Goal: Information Seeking & Learning: Compare options

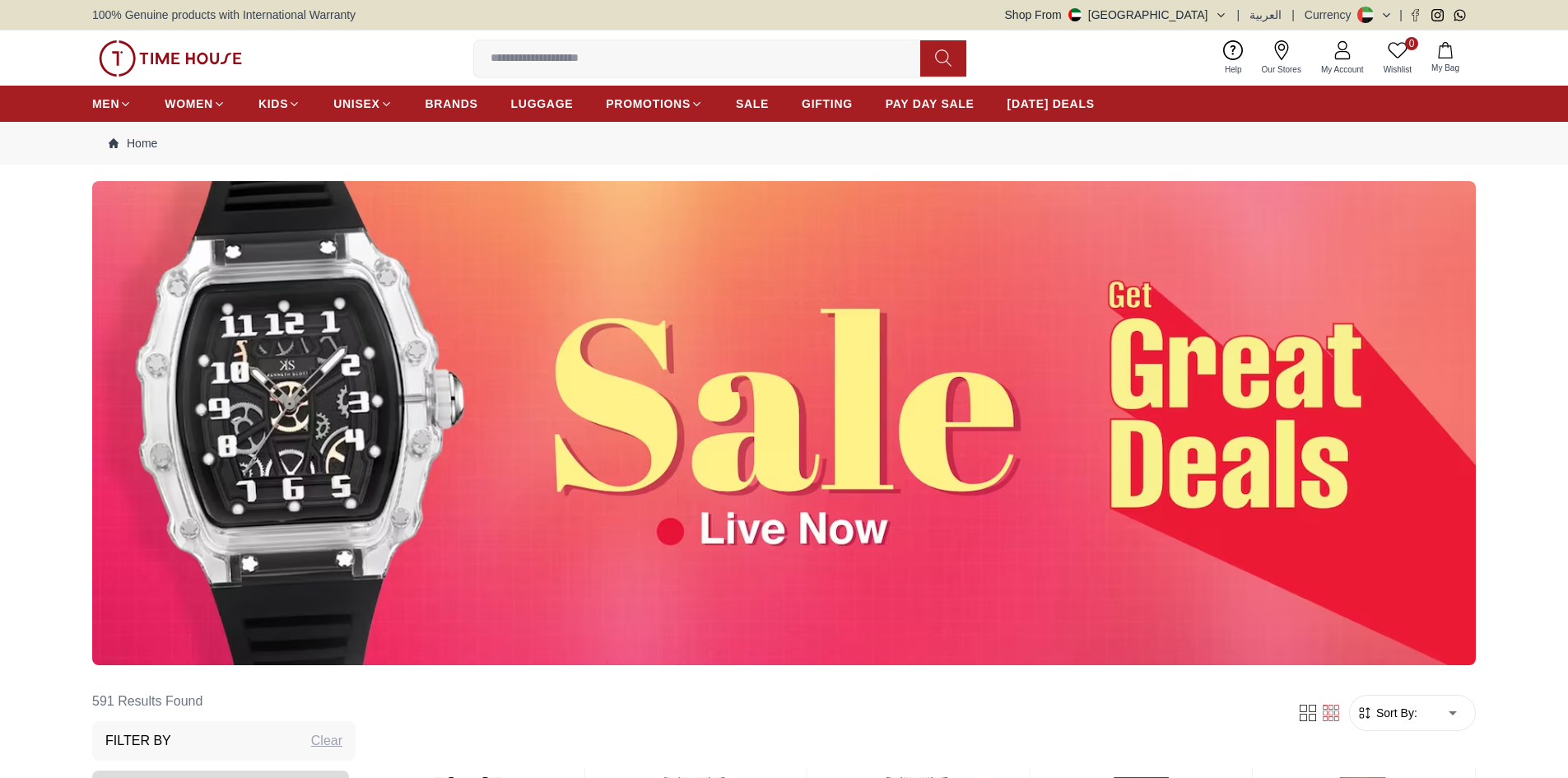
click at [593, 60] on input at bounding box center [703, 58] width 459 height 33
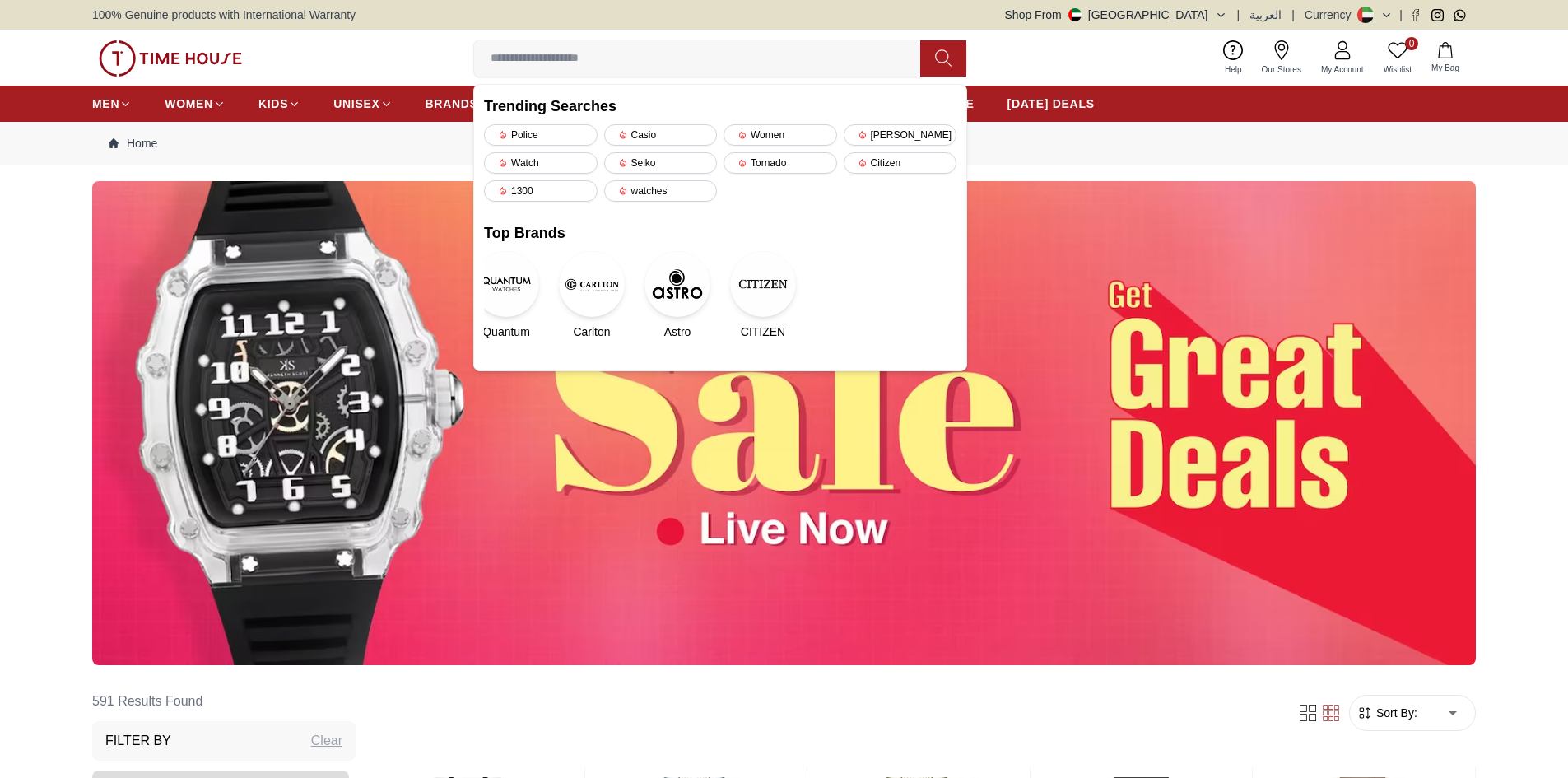
paste input "**********"
type input "**********"
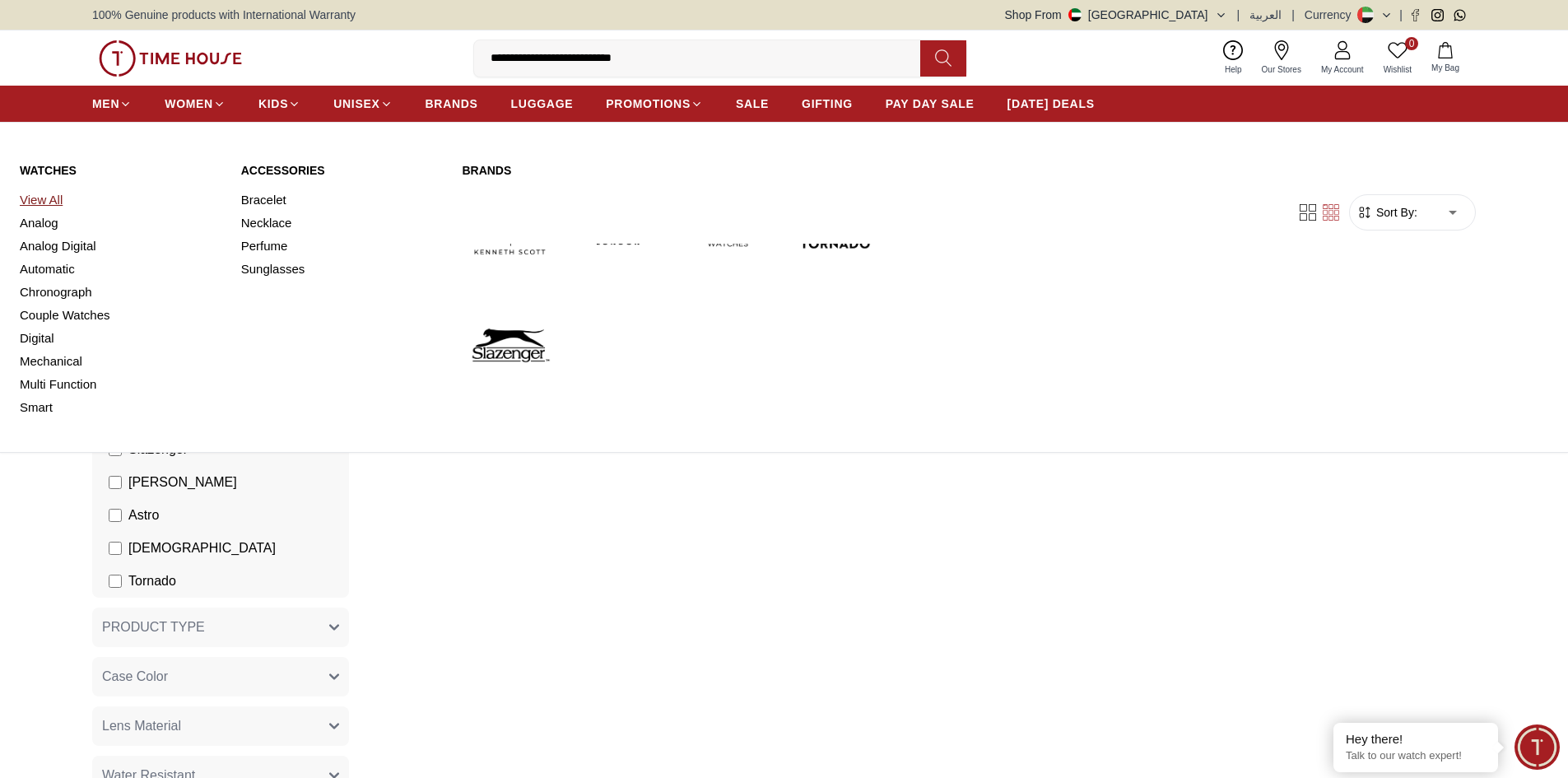
click at [57, 195] on link "View All" at bounding box center [120, 200] width 201 height 23
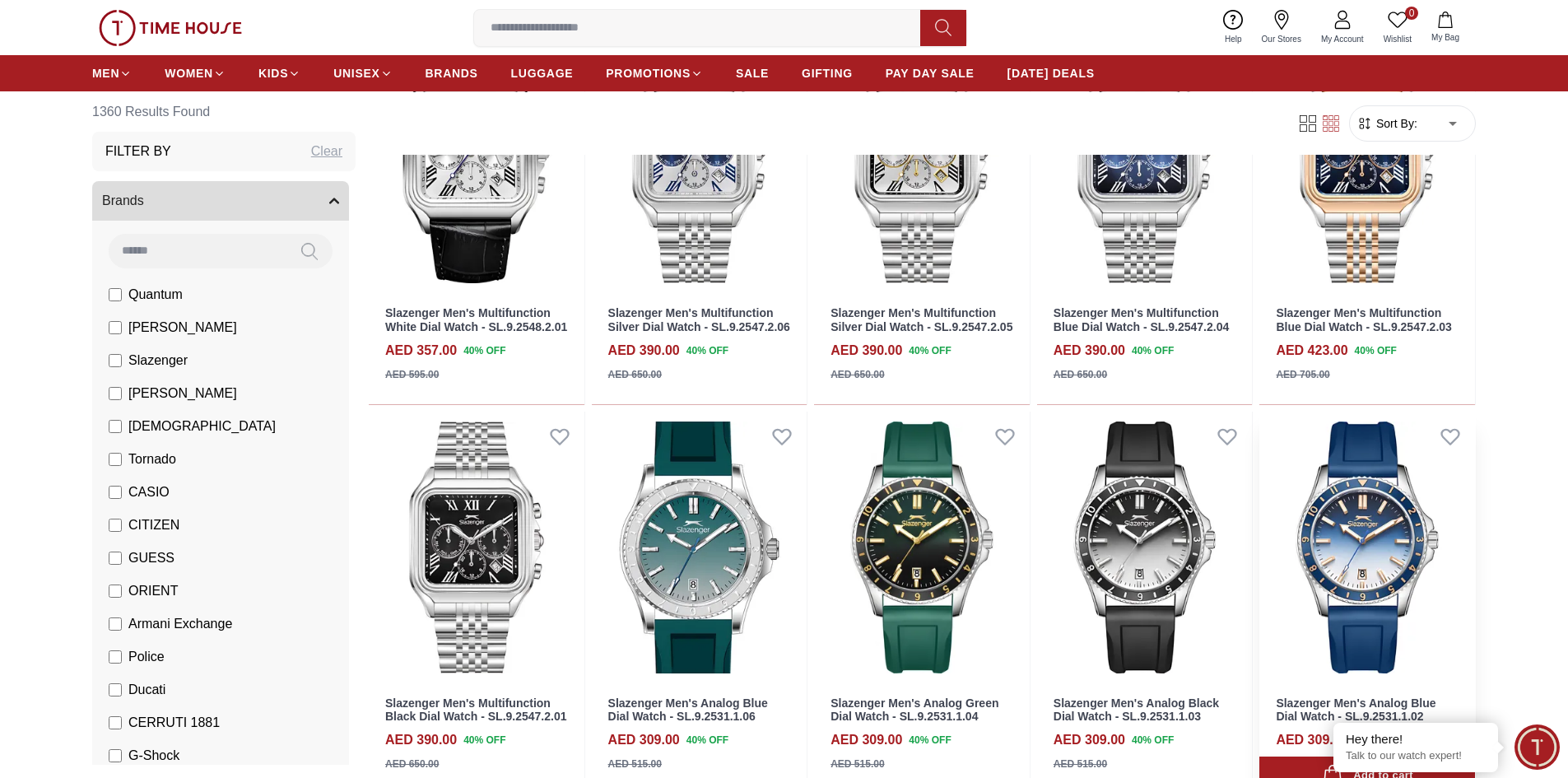
scroll to position [1153, 0]
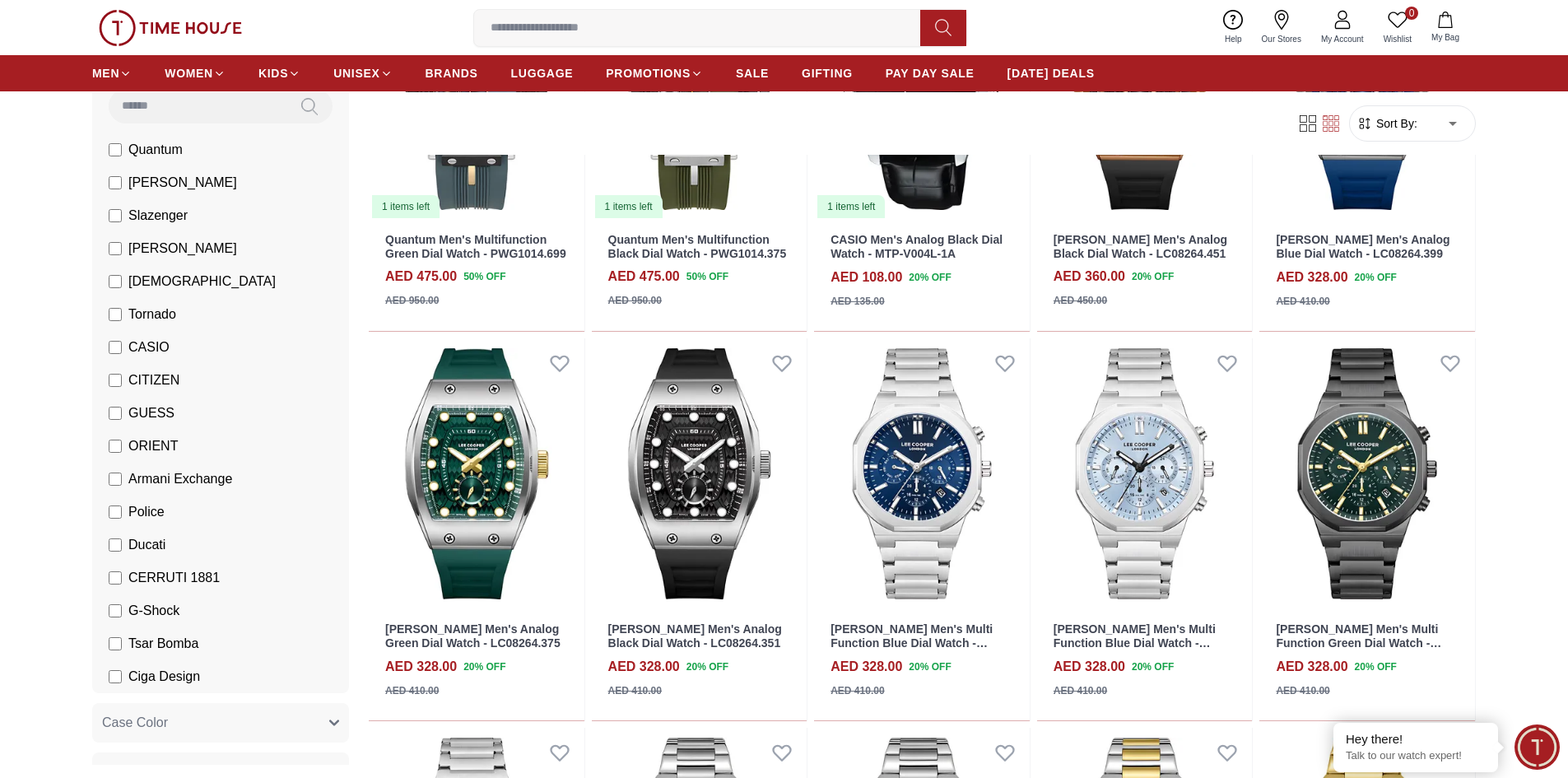
scroll to position [82, 0]
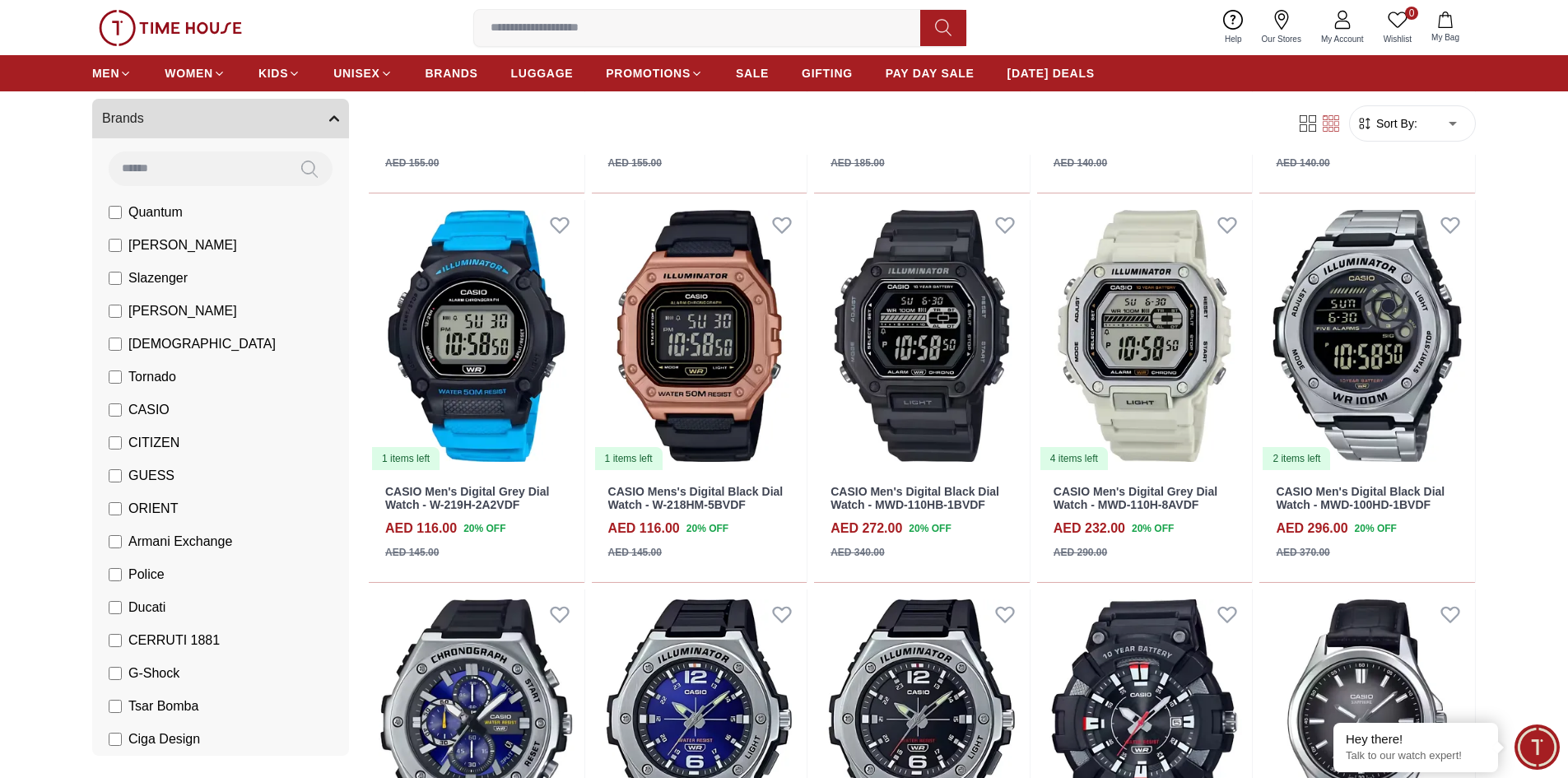
scroll to position [3623, 0]
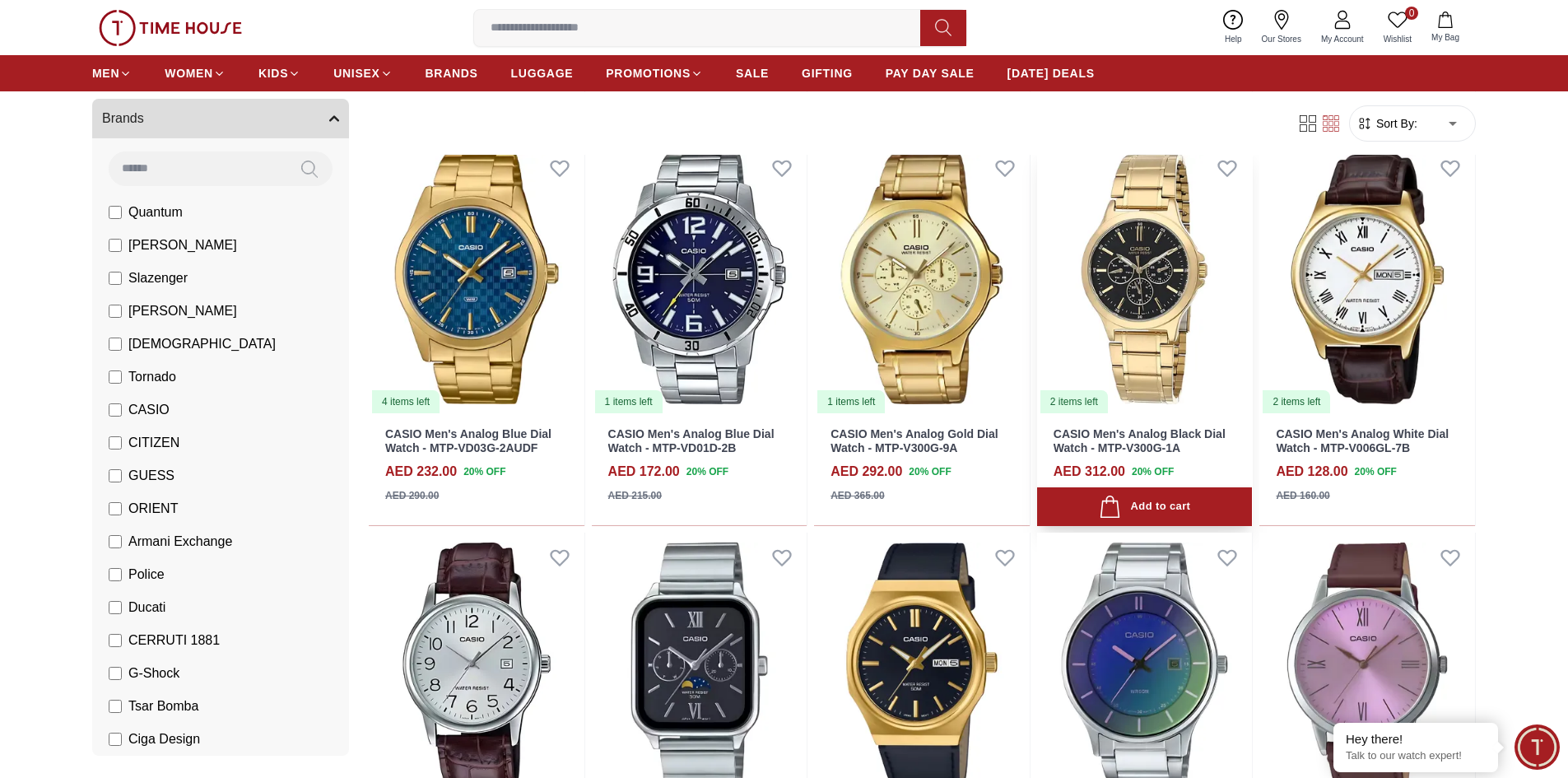
scroll to position [5188, 0]
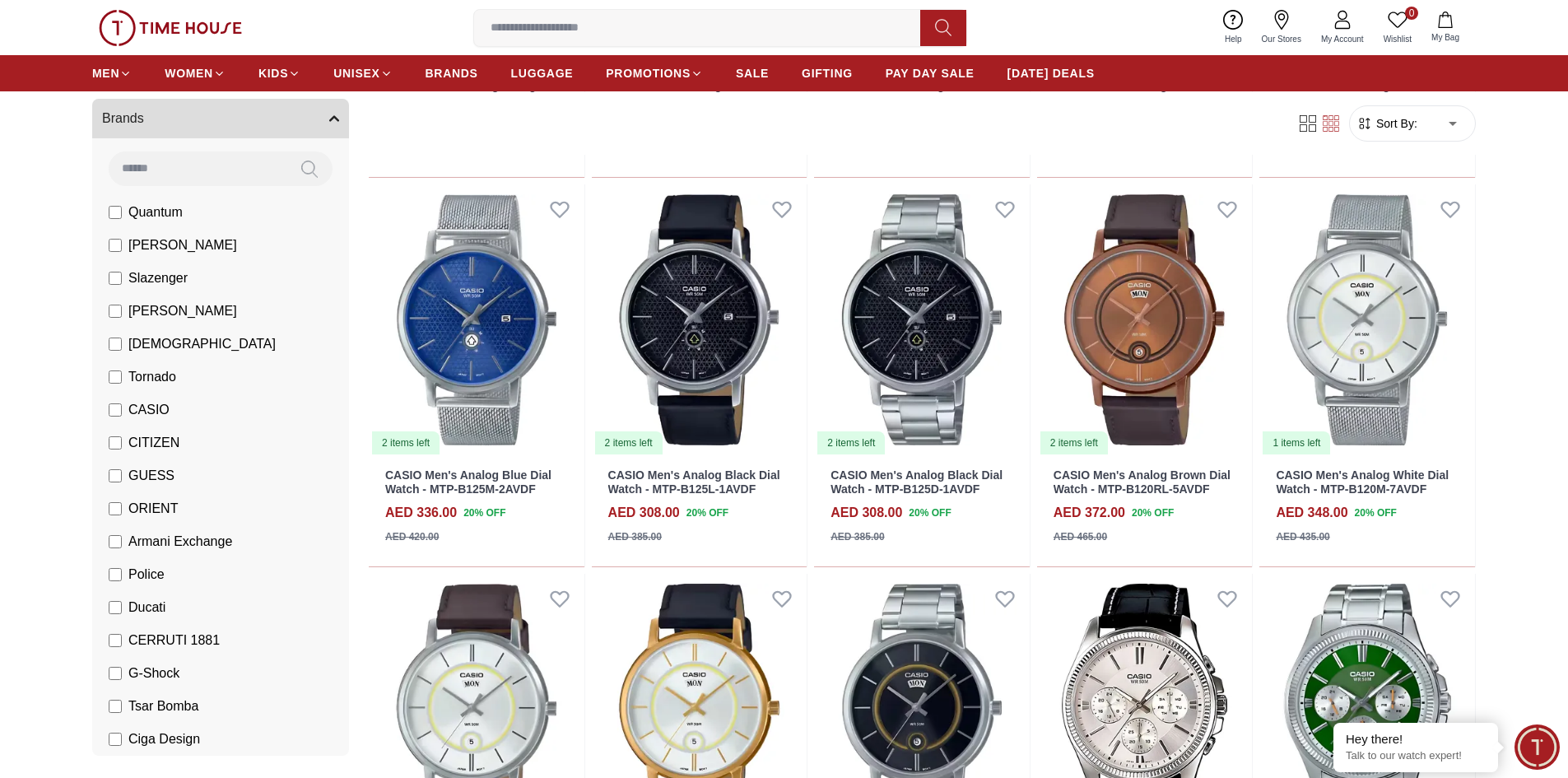
scroll to position [6423, 0]
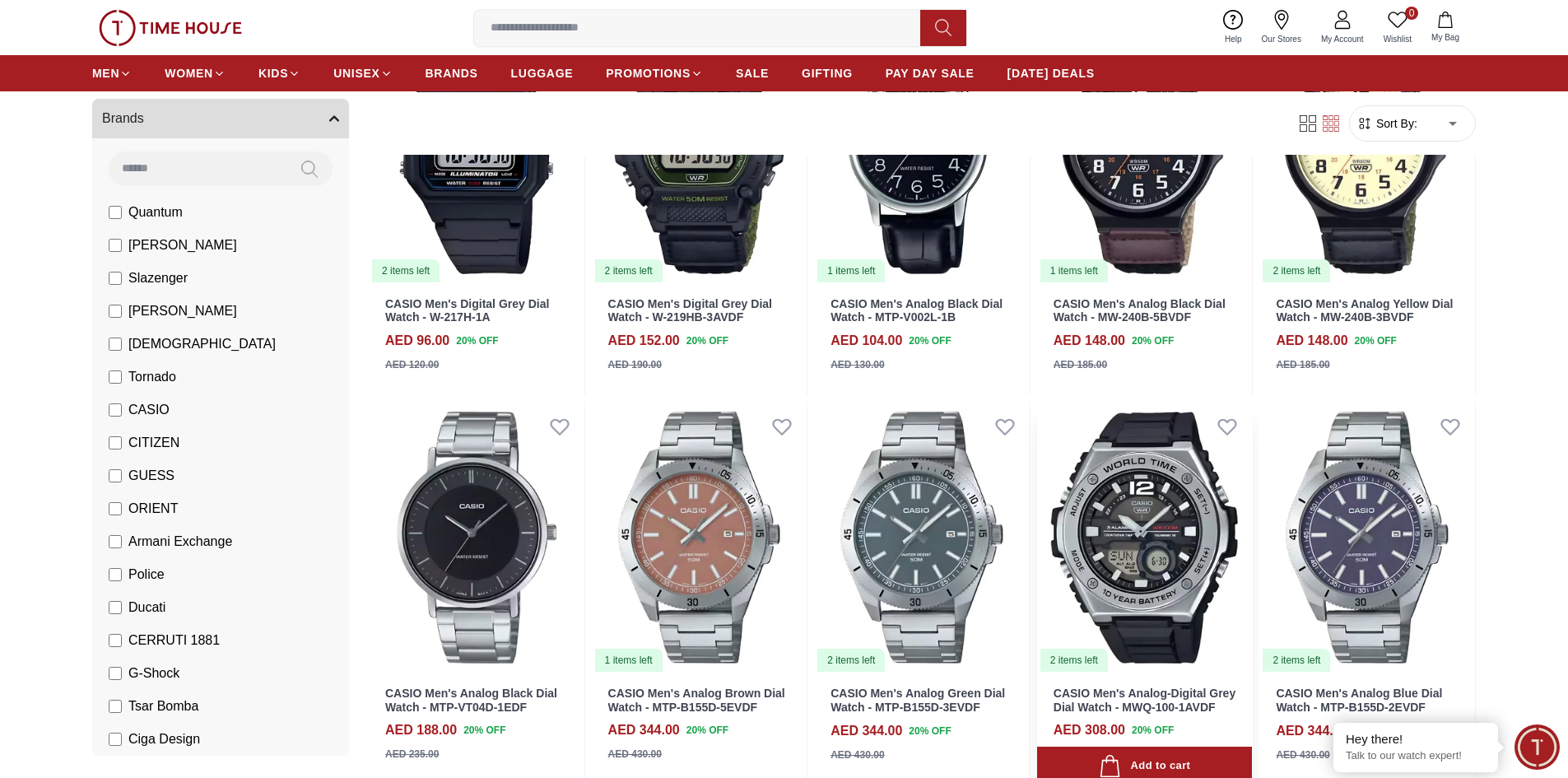
scroll to position [8894, 0]
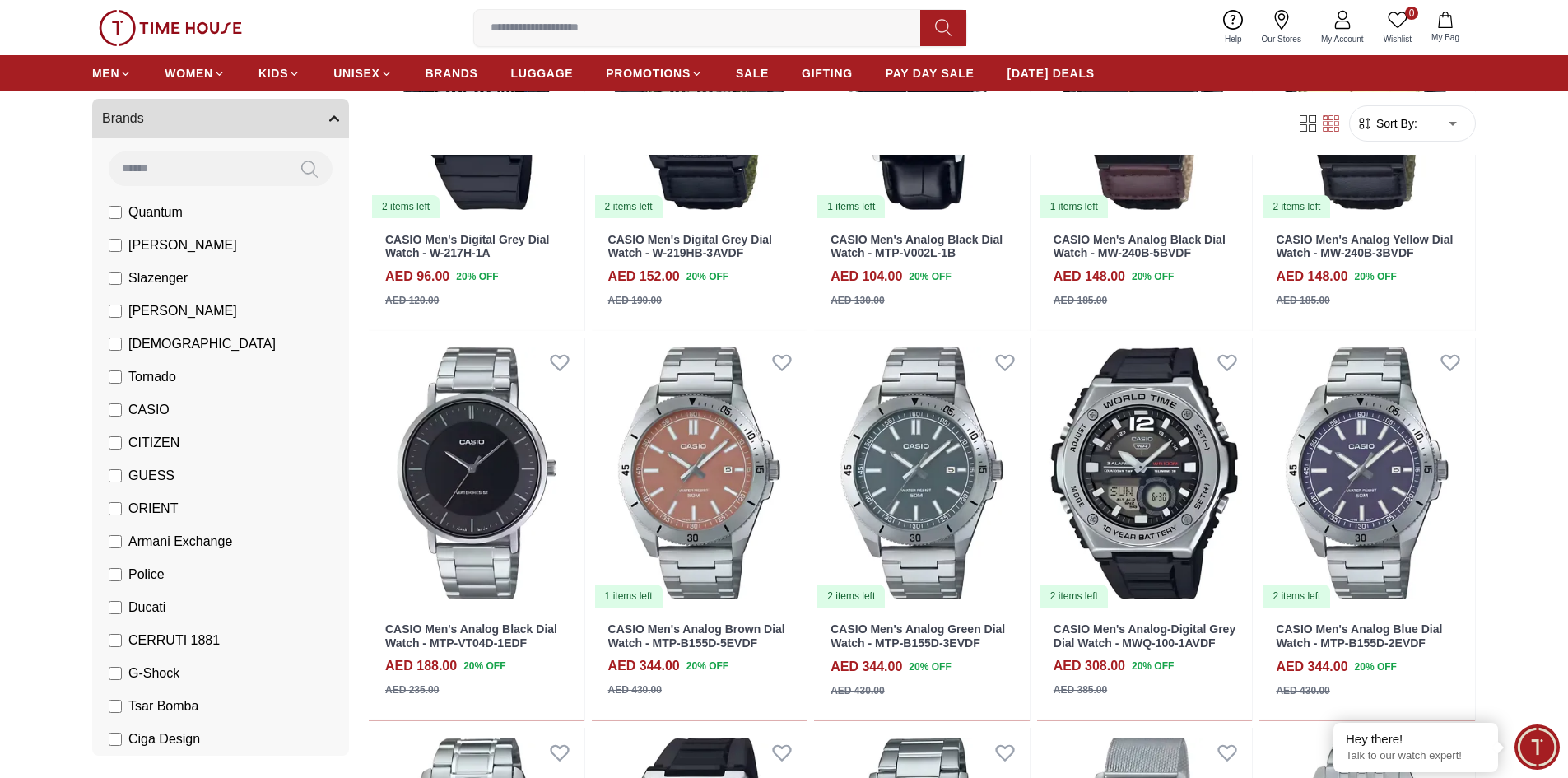
scroll to position [7329, 0]
